Goal: Information Seeking & Learning: Compare options

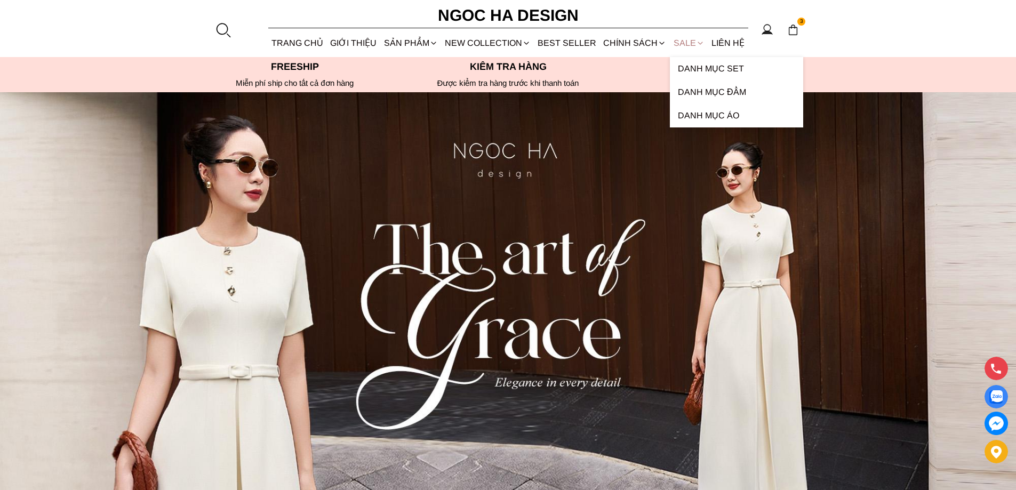
click at [686, 46] on link "SALE" at bounding box center [689, 43] width 38 height 28
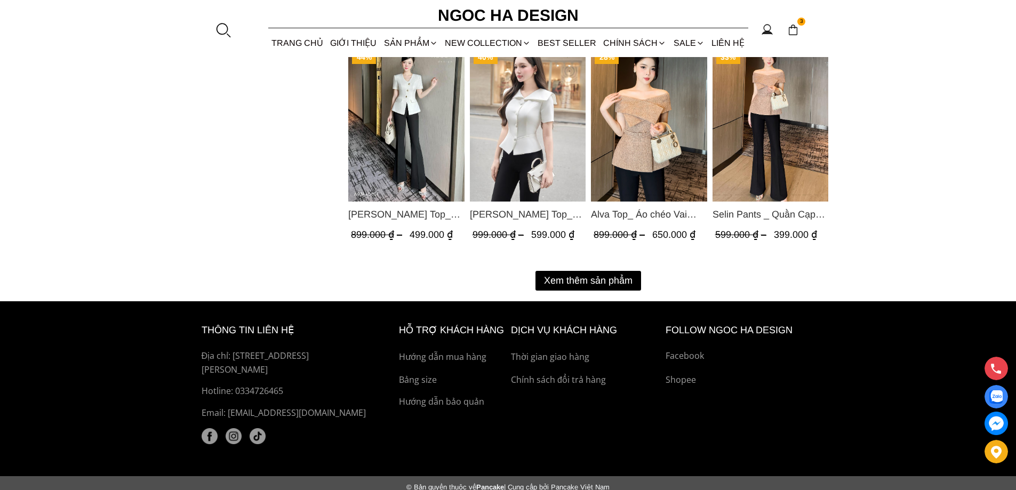
scroll to position [1406, 0]
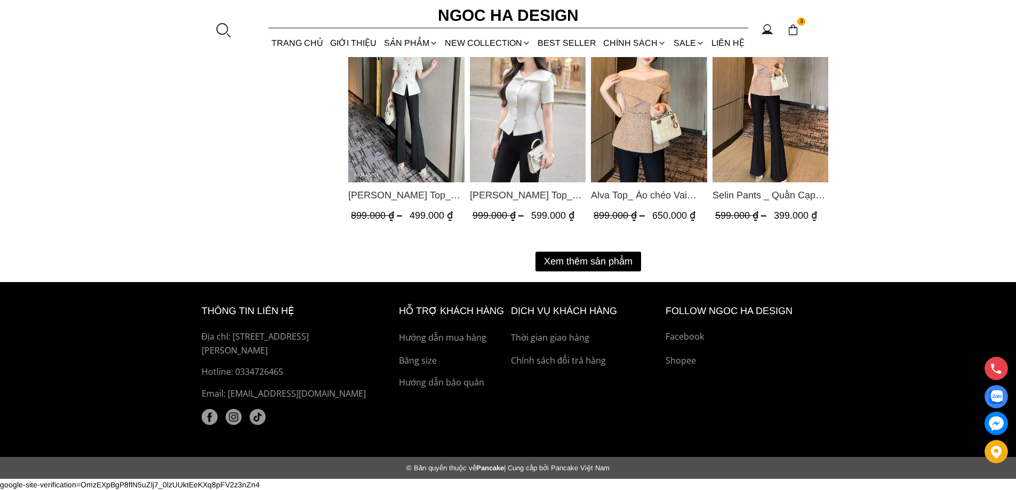
click at [562, 262] on button "Xem thêm sản phẩm" at bounding box center [588, 262] width 106 height 20
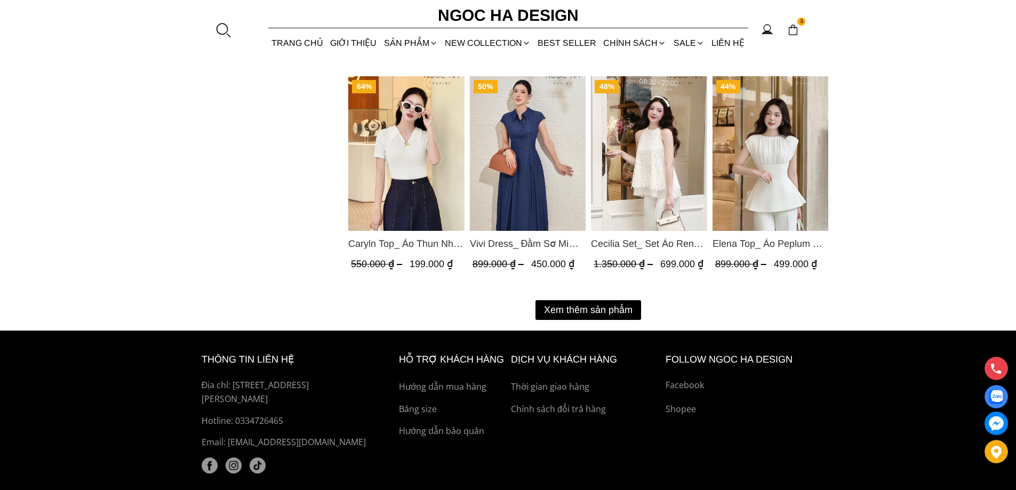
scroll to position [2521, 0]
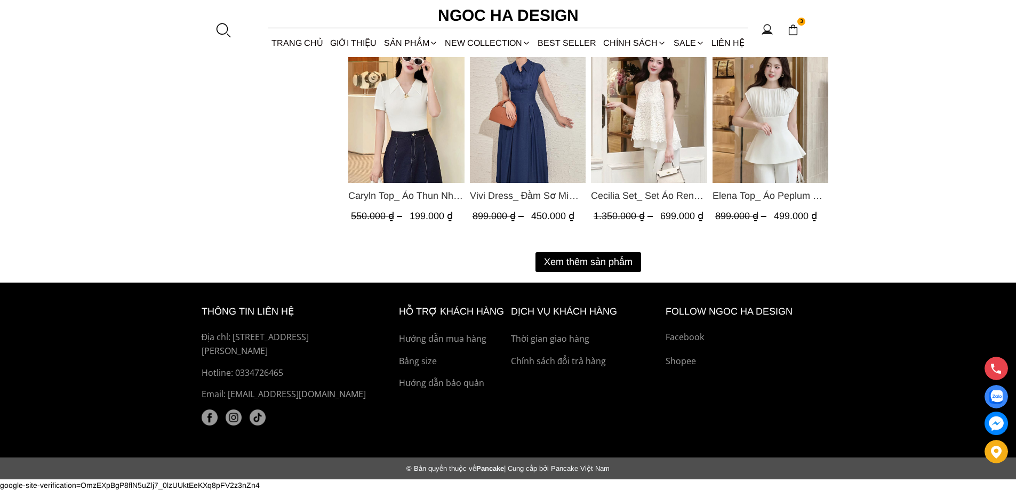
click at [607, 257] on button "Xem thêm sản phẩm" at bounding box center [588, 262] width 106 height 20
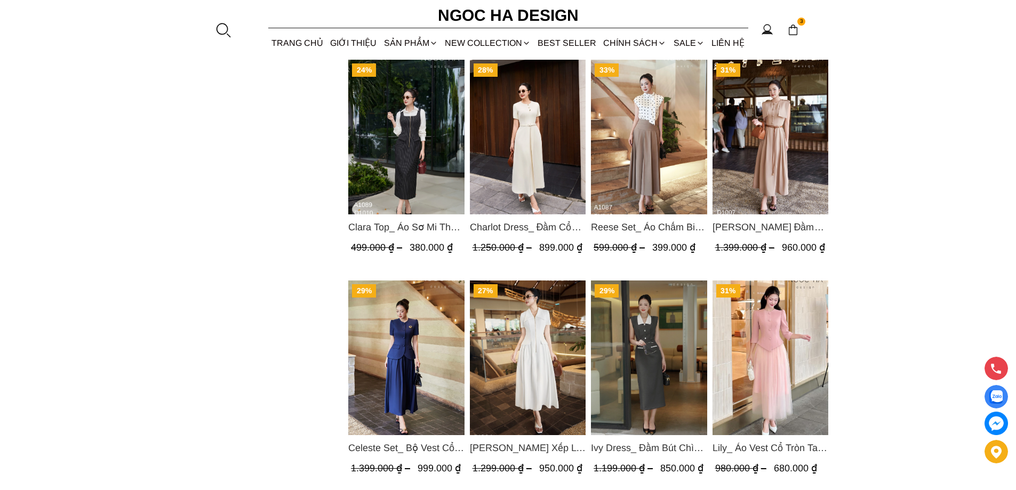
scroll to position [1774, 0]
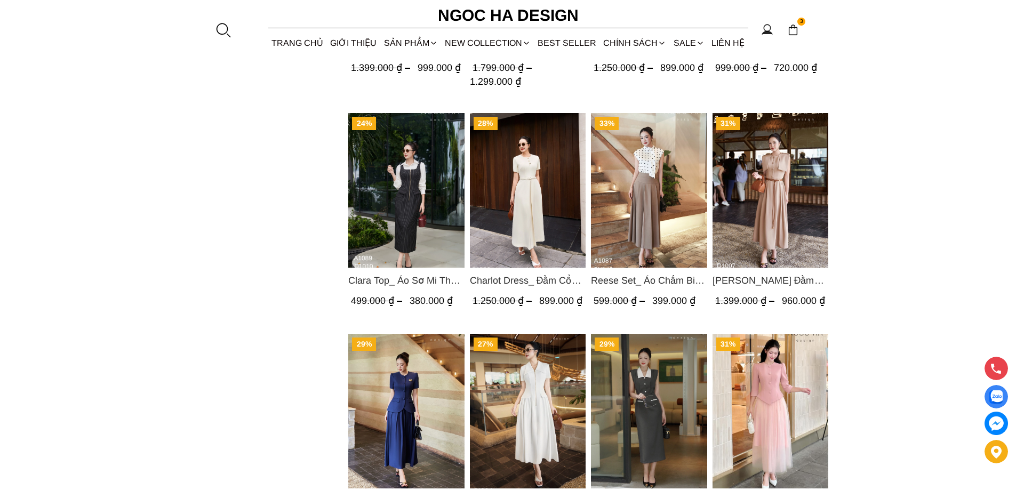
click at [397, 412] on img "Product image - Celeste Set_ Bộ Vest Cổ Tròn Chân Váy Nhún Xòe Màu Xanh Bò BJ142" at bounding box center [406, 411] width 116 height 155
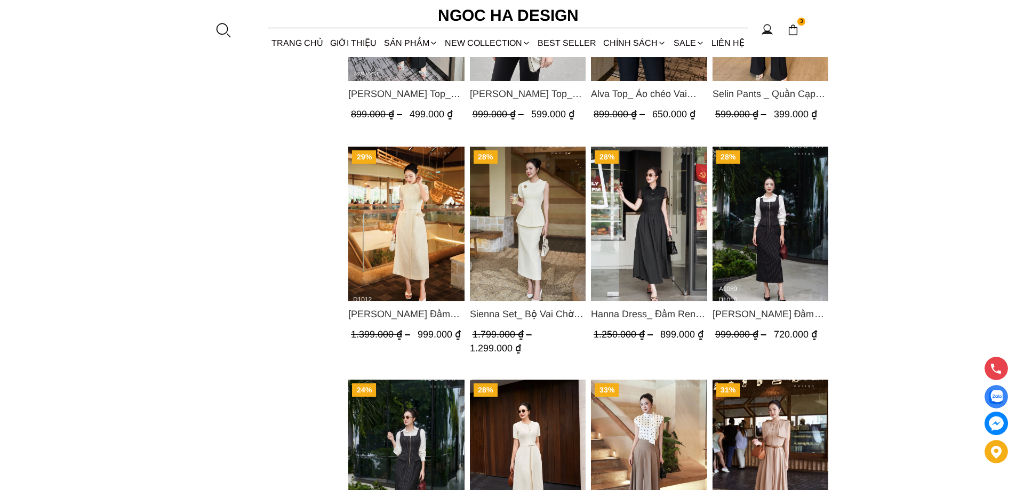
scroll to position [1454, 0]
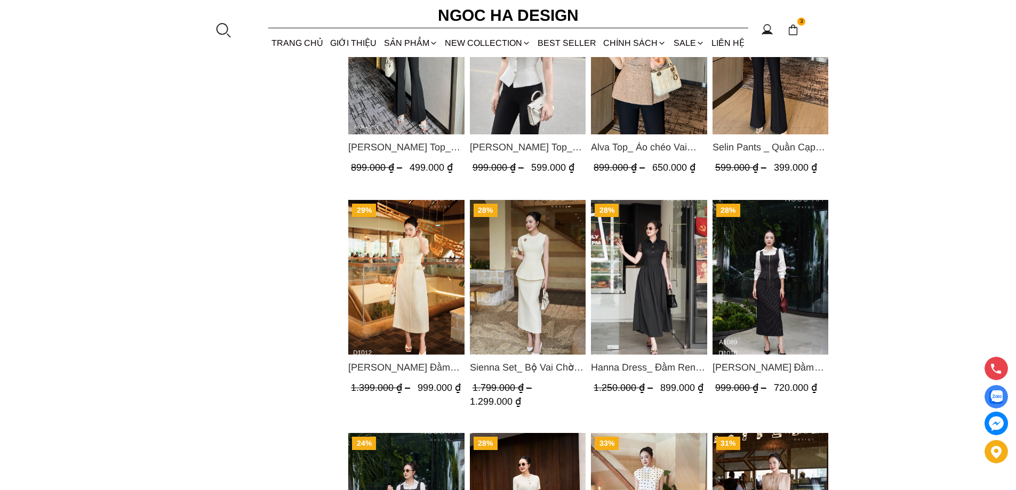
click at [397, 257] on img "Product image - Catherine Dress_ Đầm Ren Đính Hoa Túi Màu Kem D1012" at bounding box center [406, 277] width 116 height 155
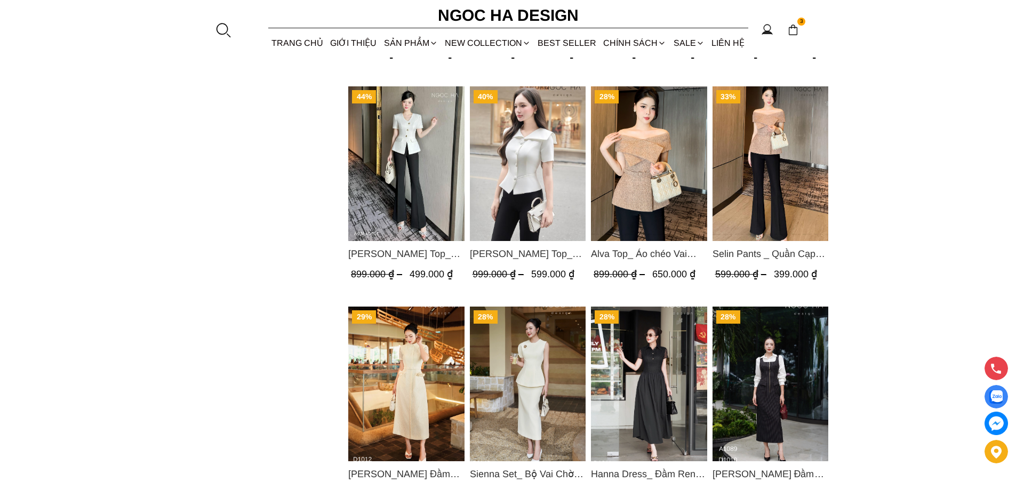
scroll to position [1667, 0]
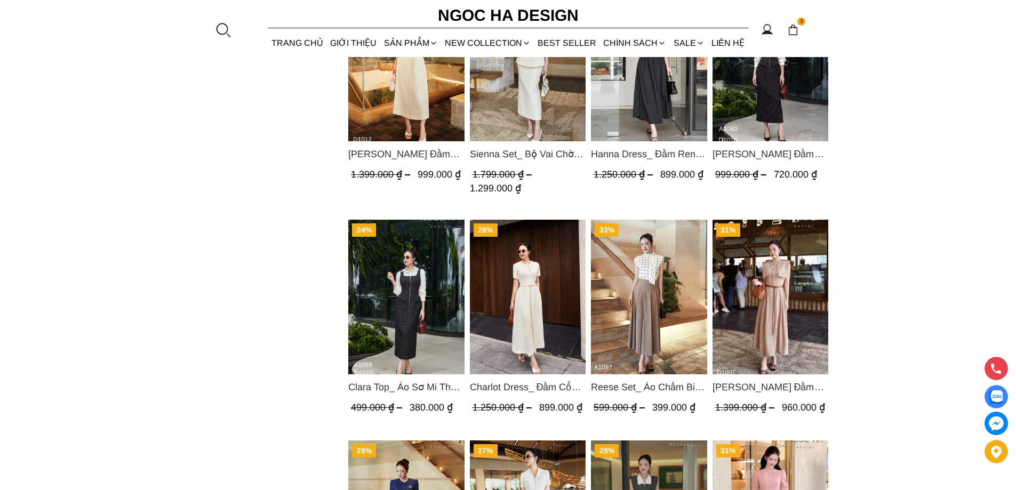
click at [409, 93] on img "Product image - Catherine Dress_ Đầm Ren Đính Hoa Túi Màu Kem D1012" at bounding box center [406, 64] width 116 height 155
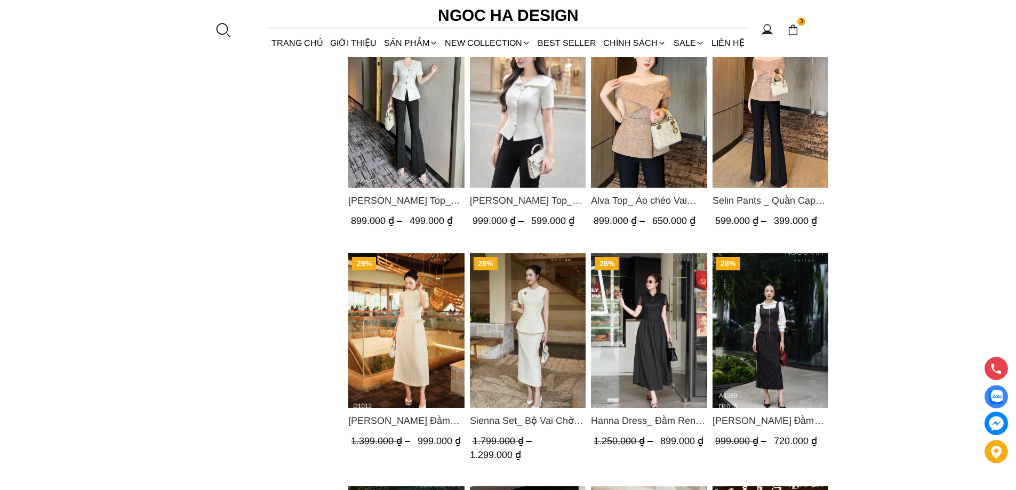
scroll to position [1614, 0]
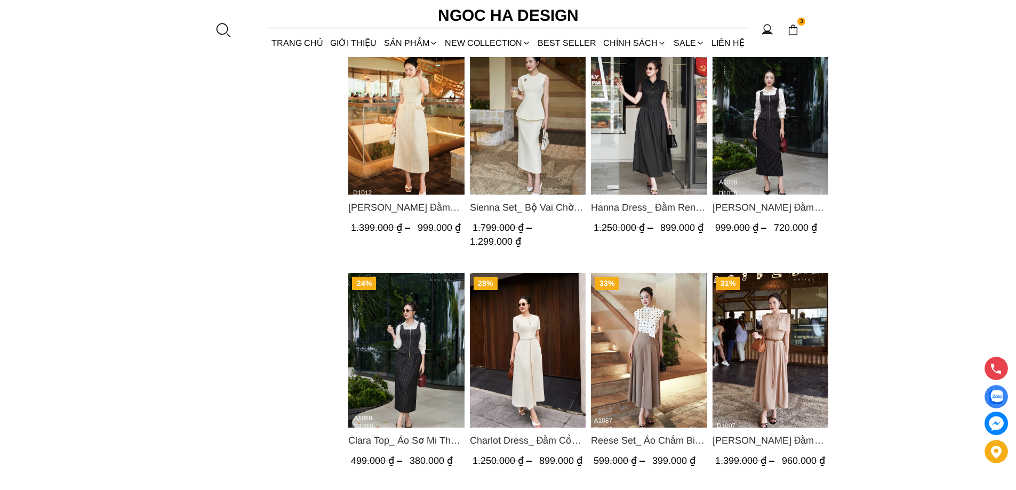
click at [533, 319] on img "Product image - Charlot Dress_ Đầm Cổ Tròn Xếp Ly Giữa Kèm Đai Màu Kem D1009" at bounding box center [527, 350] width 116 height 155
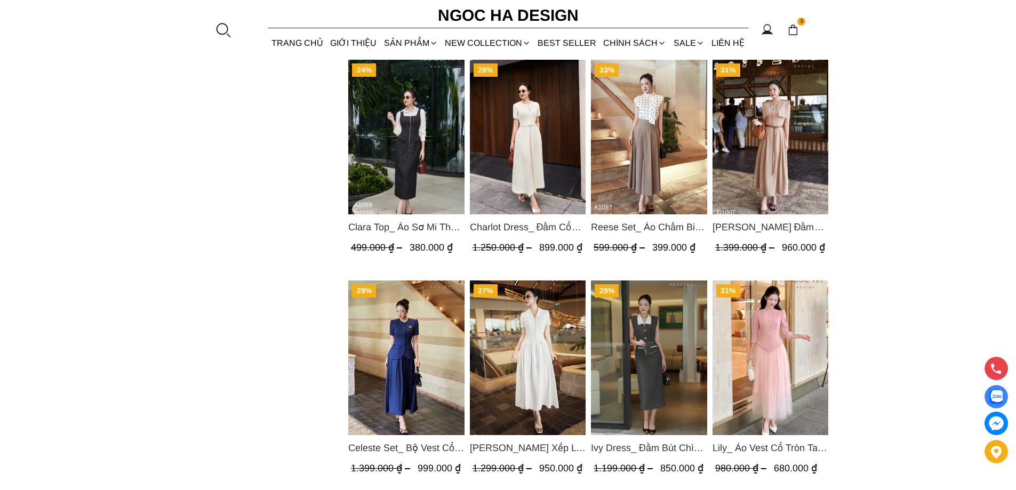
scroll to position [1934, 0]
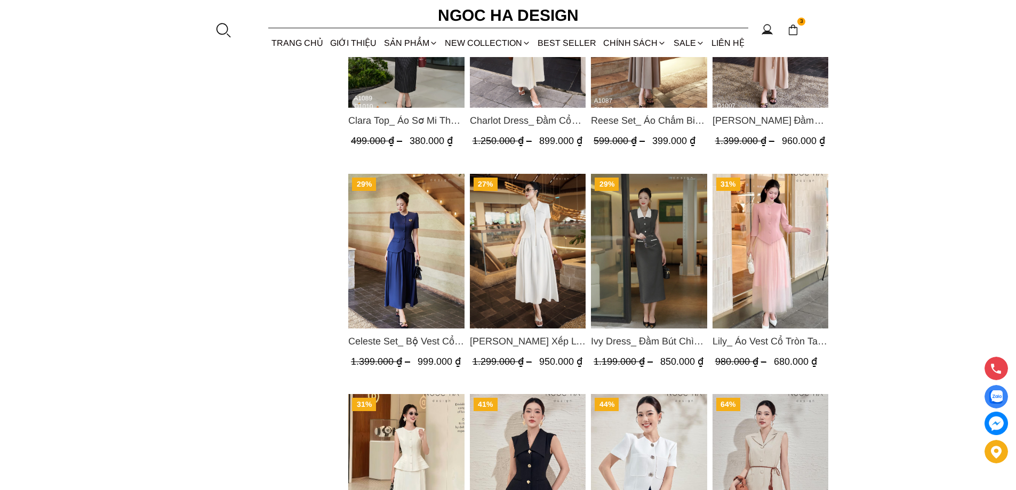
click at [652, 246] on img "Product image - Ivy Dress_ Đầm Bút Chì Vai Chờm Màu Ghi Mix Cổ Trắng D1005" at bounding box center [649, 251] width 116 height 155
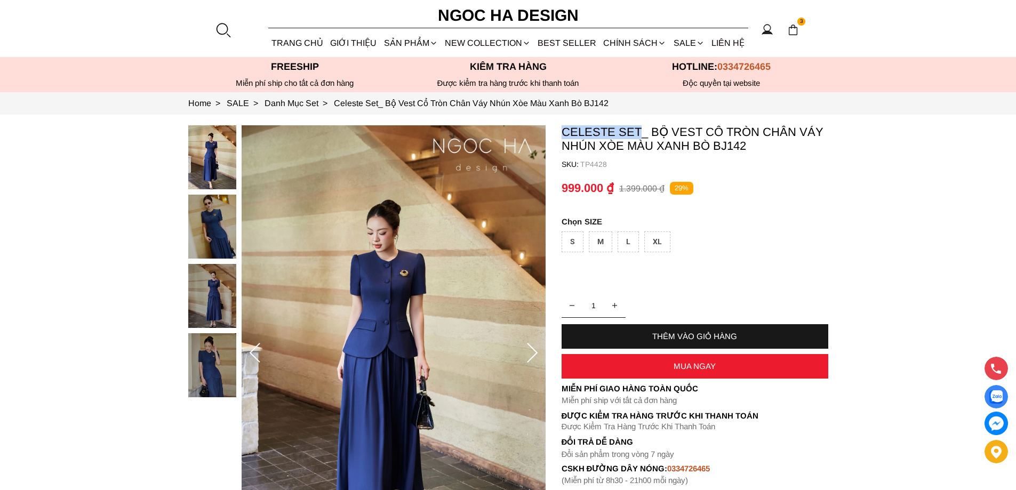
copy p "Celeste Set"
drag, startPoint x: 563, startPoint y: 133, endPoint x: 638, endPoint y: 126, distance: 75.5
click at [638, 126] on p "Celeste Set_ Bộ Vest Cổ Tròn Chân Váy Nhún Xòe Màu Xanh Bò BJ142" at bounding box center [695, 139] width 267 height 28
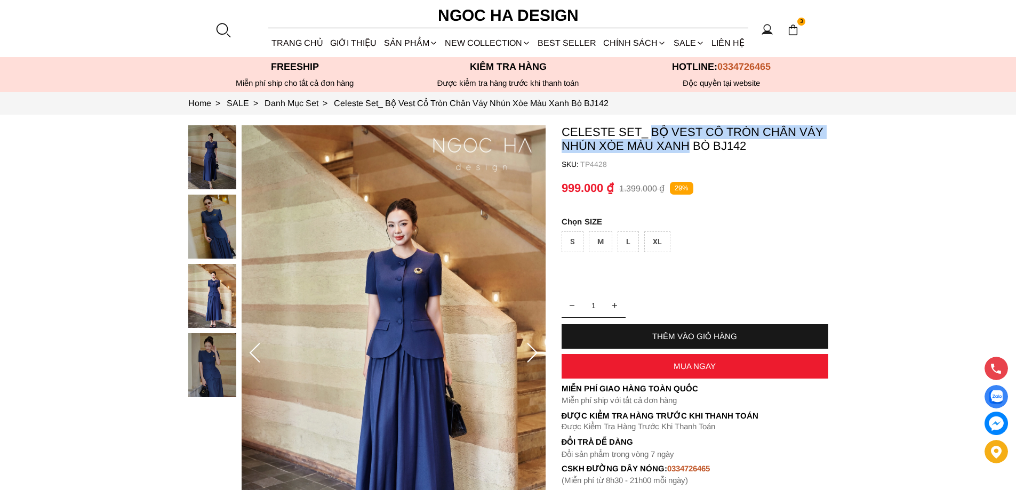
copy p "Bộ Vest Cổ Tròn Chân Váy Nhún Xòe Màu Xanh"
drag, startPoint x: 654, startPoint y: 129, endPoint x: 686, endPoint y: 151, distance: 38.9
click at [686, 151] on p "Celeste Set_ Bộ Vest Cổ Tròn Chân Váy Nhún Xòe Màu Xanh Bò BJ142" at bounding box center [695, 139] width 267 height 28
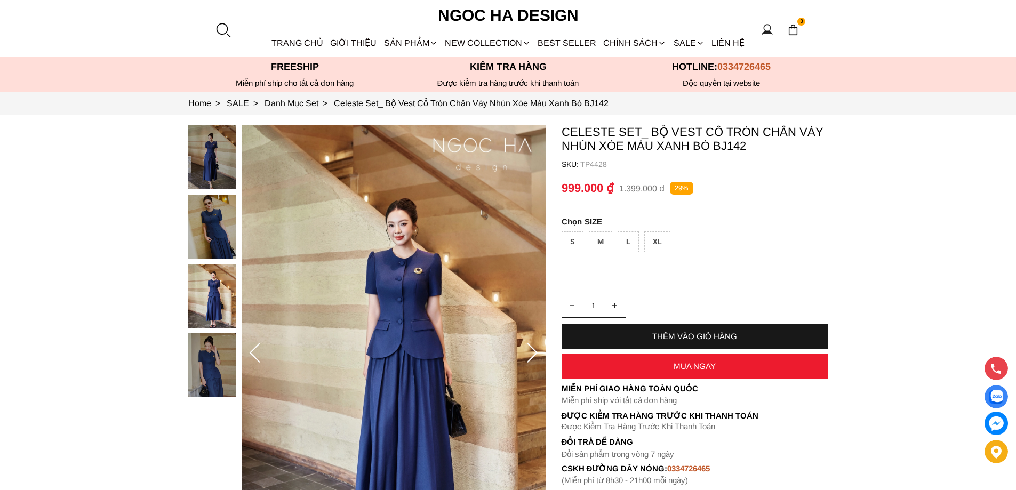
click at [594, 165] on p "TP4428" at bounding box center [704, 164] width 248 height 9
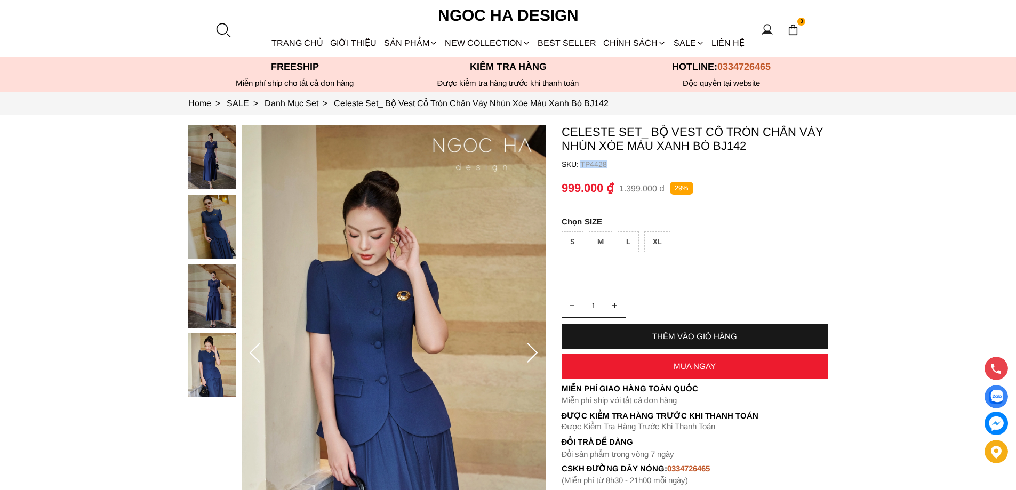
copy p "TP4428"
drag, startPoint x: 619, startPoint y: 163, endPoint x: 580, endPoint y: 164, distance: 38.9
click at [580, 164] on p "TP4428" at bounding box center [704, 164] width 248 height 9
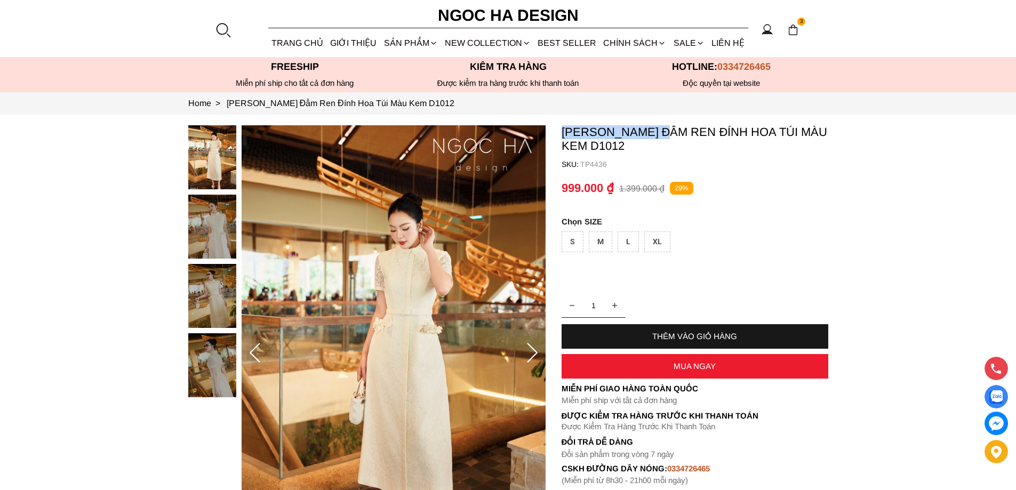
copy p "Catherine Dress"
drag, startPoint x: 671, startPoint y: 132, endPoint x: 563, endPoint y: 133, distance: 108.3
click at [563, 133] on p "Catherine Dress_ Đầm Ren Đính Hoa Túi Màu Kem D1012" at bounding box center [695, 139] width 267 height 28
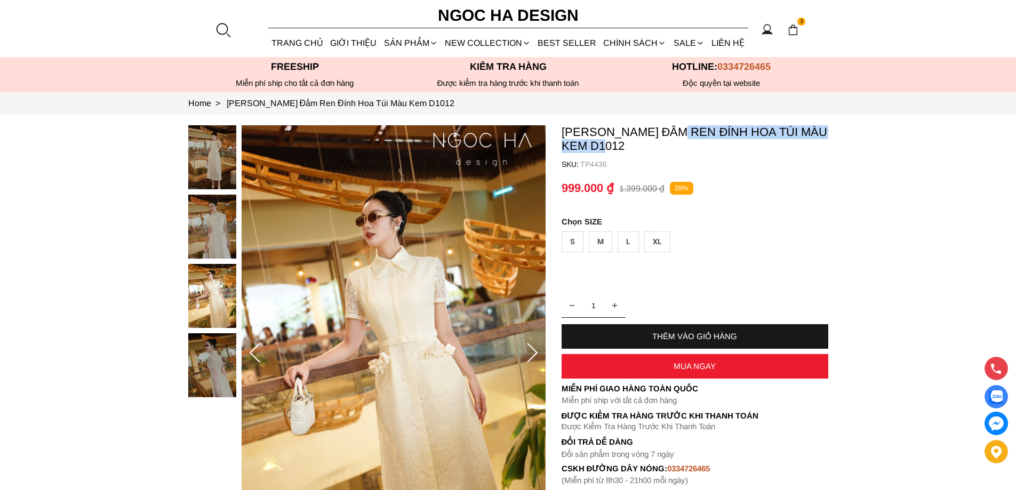
copy p "Đầm Ren Đính Hoa Túi Màu Kem"
drag, startPoint x: 682, startPoint y: 132, endPoint x: 612, endPoint y: 150, distance: 72.2
click at [612, 150] on p "Catherine Dress_ Đầm Ren Đính Hoa Túi Màu Kem D1012" at bounding box center [695, 139] width 267 height 28
copy container "TP4436"
drag, startPoint x: 614, startPoint y: 164, endPoint x: 577, endPoint y: 170, distance: 37.3
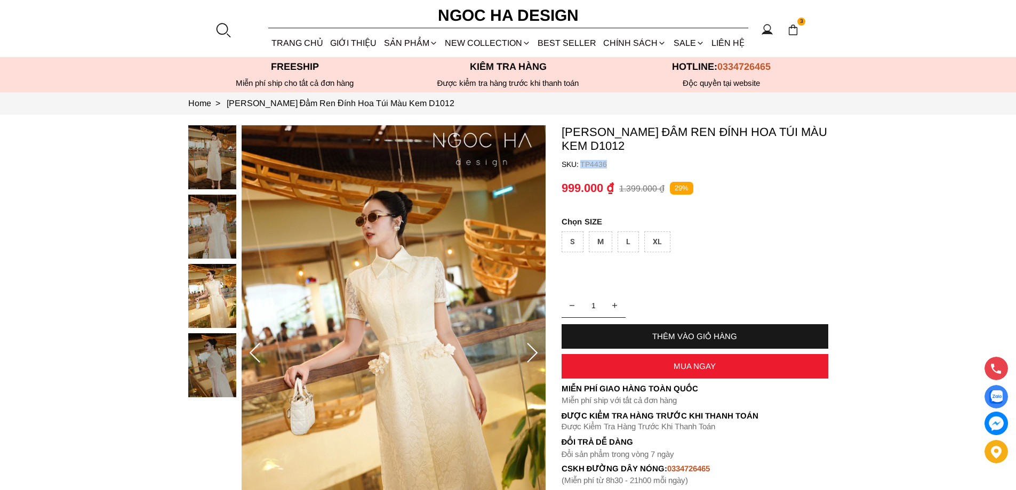
click at [577, 170] on container "Catherine Dress_ Đầm Ren Đính Hoa Túi Màu Kem D1012 SKU: TP4436 1 THÊM VÀO GIỎ …" at bounding box center [695, 305] width 267 height 360
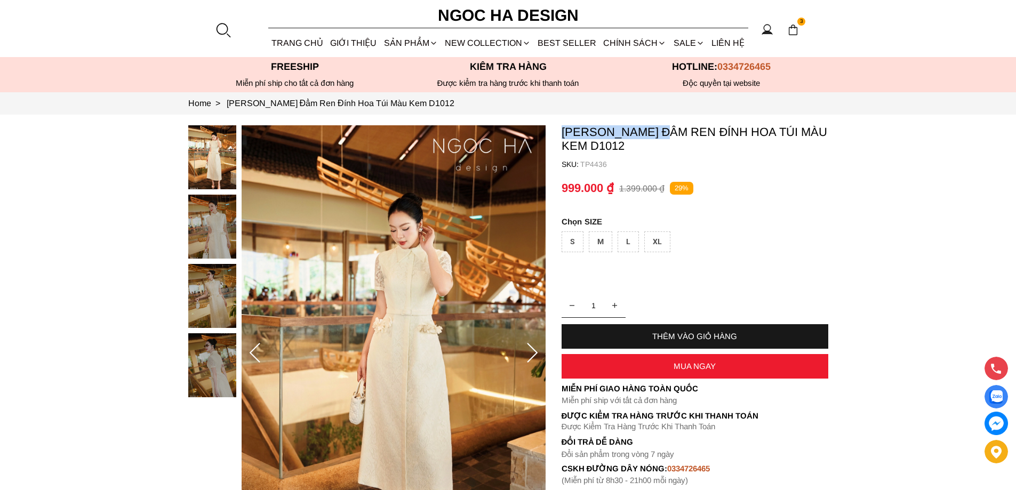
copy p "[PERSON_NAME]"
drag, startPoint x: 562, startPoint y: 133, endPoint x: 671, endPoint y: 137, distance: 109.9
click at [671, 137] on p "[PERSON_NAME] Đầm Ren Đính Hoa Túi Màu Kem D1012" at bounding box center [695, 139] width 267 height 28
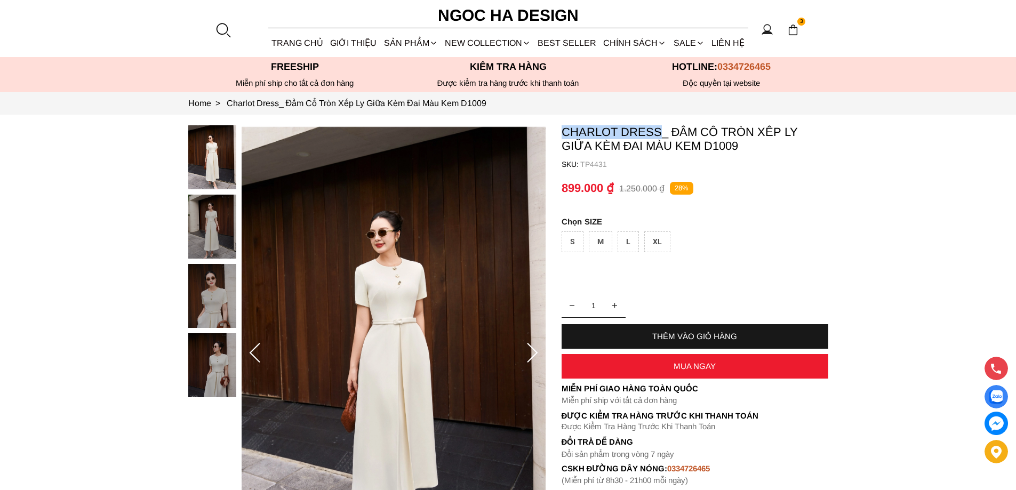
copy p "Charlot Dress"
drag, startPoint x: 599, startPoint y: 131, endPoint x: 663, endPoint y: 132, distance: 63.5
click at [663, 132] on section "Charlot Dress_ Đầm Cổ Tròn Xếp Ly Giữa Kèm Đai Màu Kem D1009 SKU: TP4431 1 THÊM…" at bounding box center [508, 353] width 1016 height 477
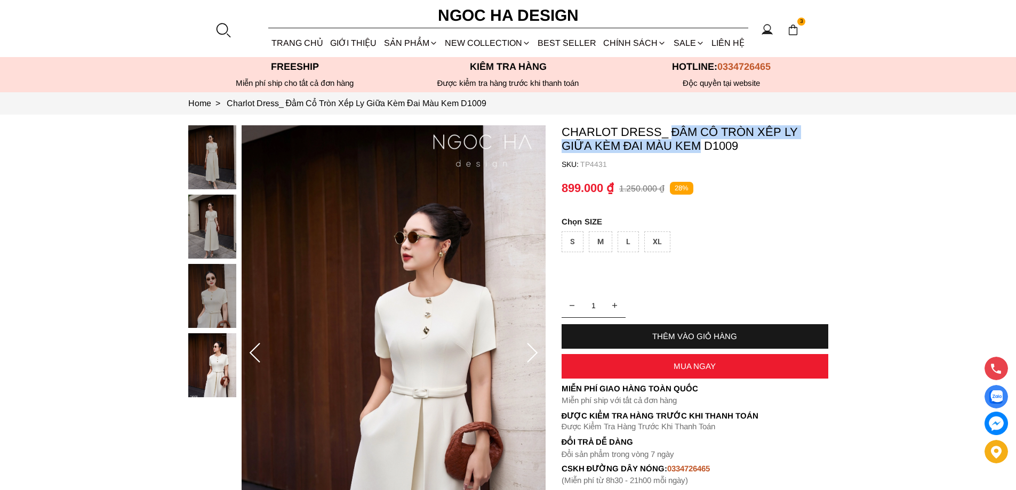
copy p "Đầm Cổ Tròn Xếp Ly Giữa Kèm Đai Màu Kem"
drag, startPoint x: 670, startPoint y: 129, endPoint x: 700, endPoint y: 150, distance: 36.7
click at [700, 150] on p "Charlot Dress_ Đầm Cổ Tròn Xếp Ly Giữa Kèm Đai Màu Kem D1009" at bounding box center [695, 139] width 267 height 28
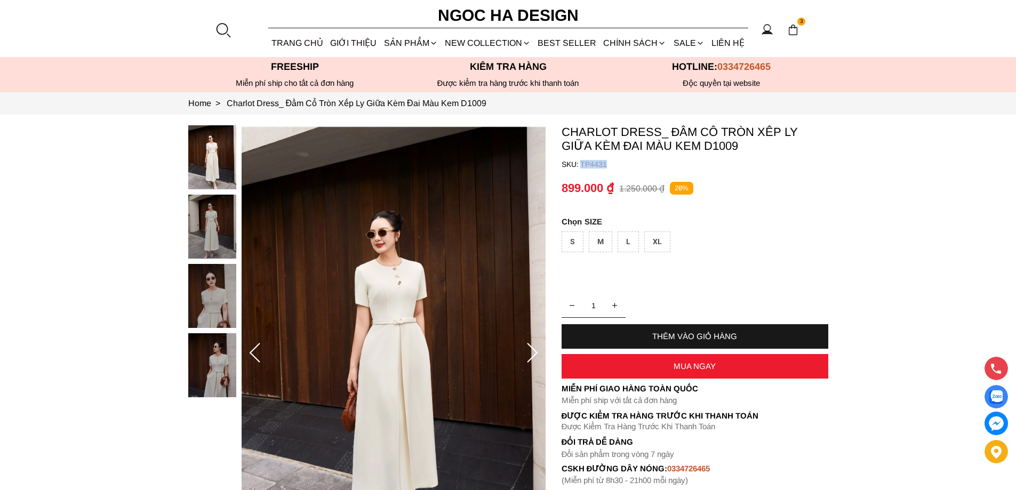
copy p "TP4431"
drag, startPoint x: 615, startPoint y: 169, endPoint x: 581, endPoint y: 165, distance: 33.8
click at [581, 165] on container "Charlot Dress_ Đầm Cổ Tròn Xếp Ly Giữa Kèm Đai Màu Kem D1009 SKU: TP4431 1 THÊM…" at bounding box center [695, 305] width 267 height 360
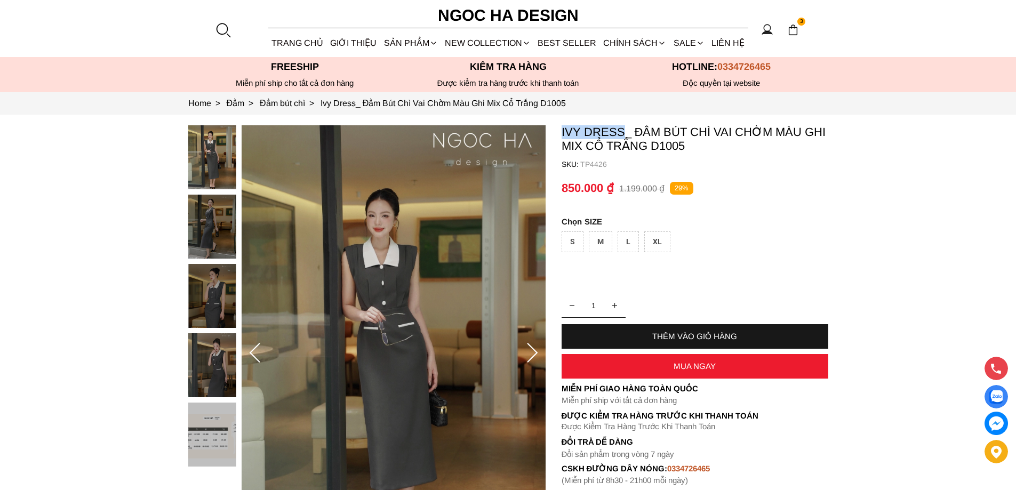
copy p "Ivy Dress"
drag, startPoint x: 571, startPoint y: 132, endPoint x: 623, endPoint y: 137, distance: 52.5
click at [623, 137] on section "Ivy Dress_ Đầm Bút Chì Vai Chờm Màu Ghi Mix Cổ Trắng D1005 SKU: TP4426 1 THÊM V…" at bounding box center [508, 353] width 1016 height 477
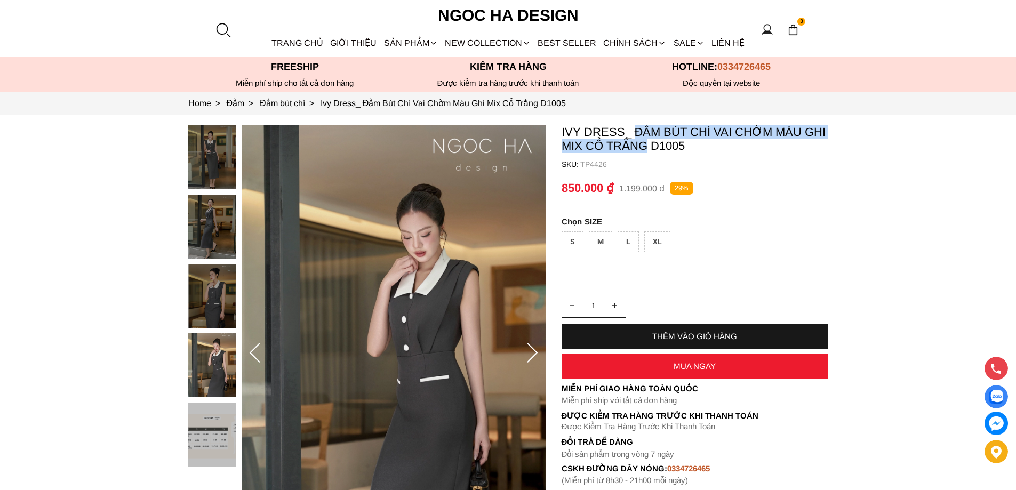
copy p "Đầm Bút Chì Vai Chờm Màu Ghi Mix Cổ Trắng"
drag, startPoint x: 635, startPoint y: 126, endPoint x: 645, endPoint y: 151, distance: 26.8
click at [645, 151] on p "Ivy Dress_ Đầm Bút Chì Vai Chờm Màu Ghi Mix Cổ Trắng D1005" at bounding box center [695, 139] width 267 height 28
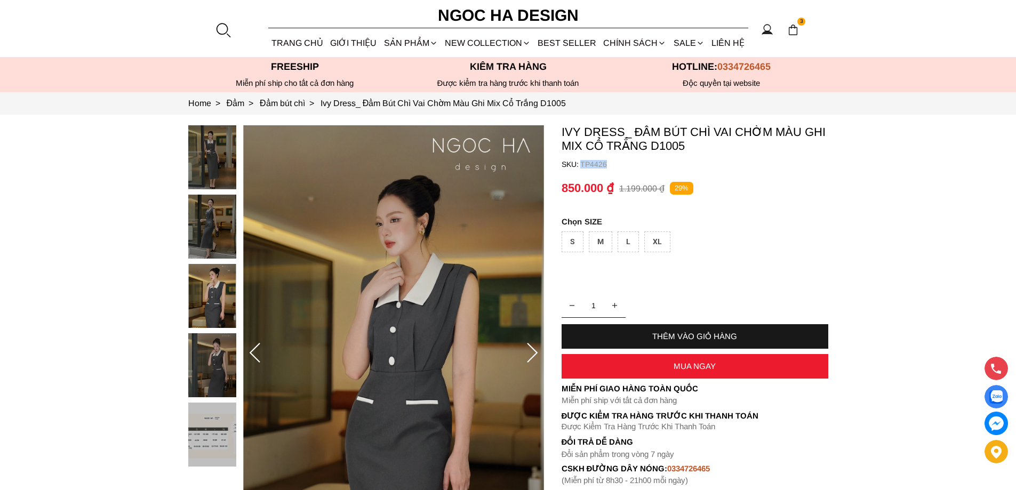
copy p "TP4426"
drag, startPoint x: 613, startPoint y: 169, endPoint x: 581, endPoint y: 167, distance: 32.0
click at [581, 167] on container "Ivy Dress_ Đầm Bút Chì Vai Chờm Màu Ghi Mix Cổ Trắng D1005 SKU: TP4426 1 THÊM V…" at bounding box center [695, 305] width 267 height 360
